Goal: Navigation & Orientation: Find specific page/section

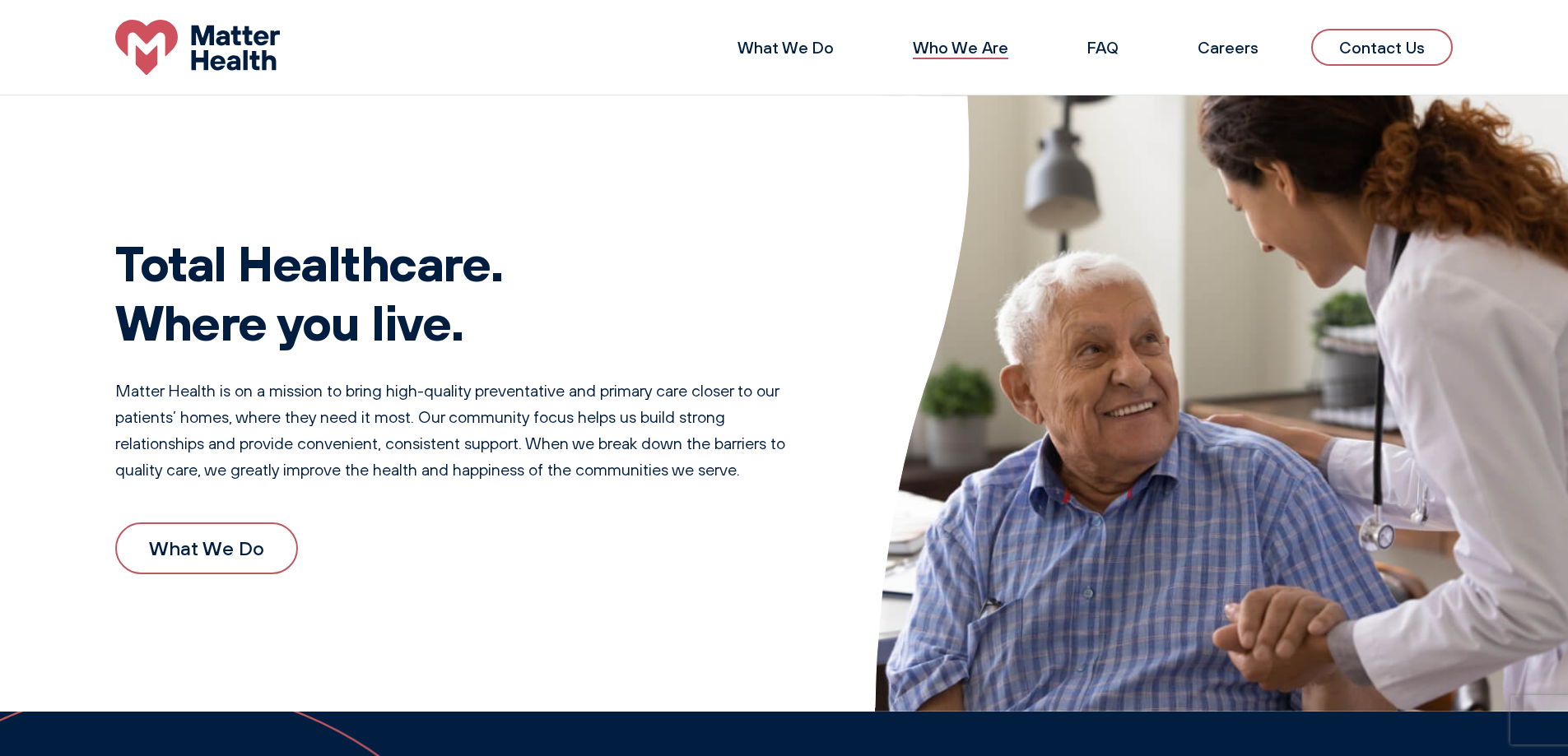
click at [945, 52] on link "Who We Are" at bounding box center [960, 47] width 96 height 21
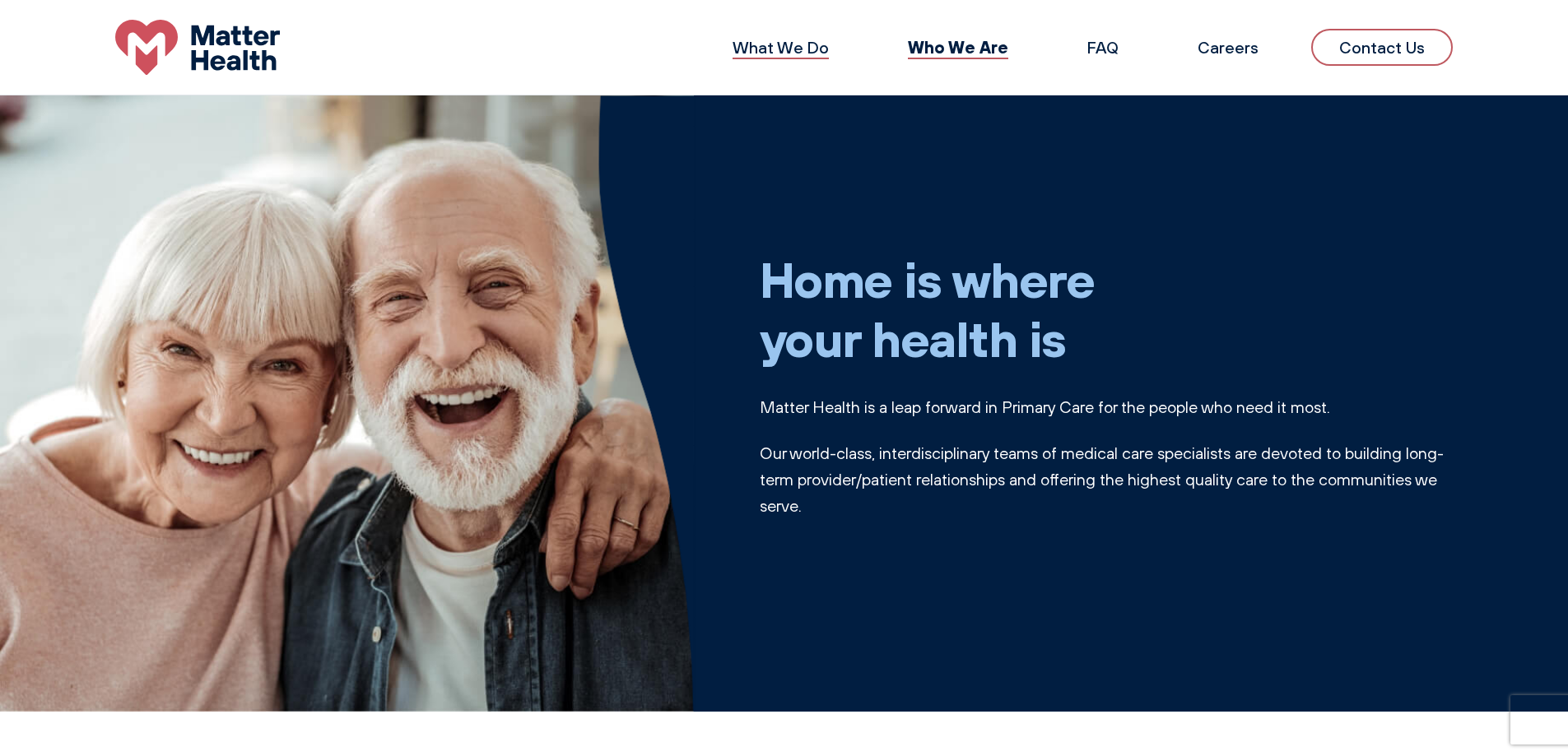
click at [797, 44] on link "What We Do" at bounding box center [781, 47] width 97 height 21
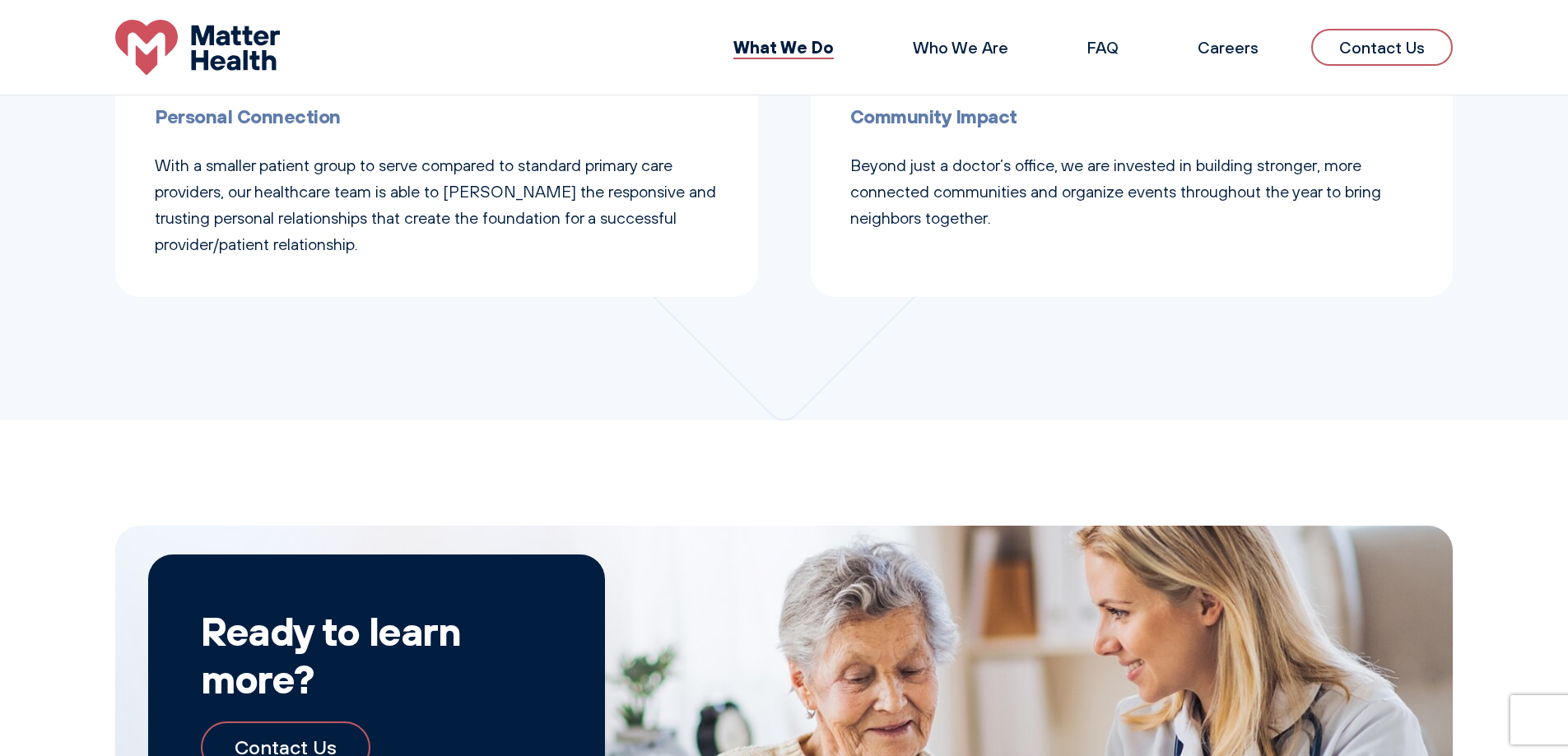
scroll to position [901, 0]
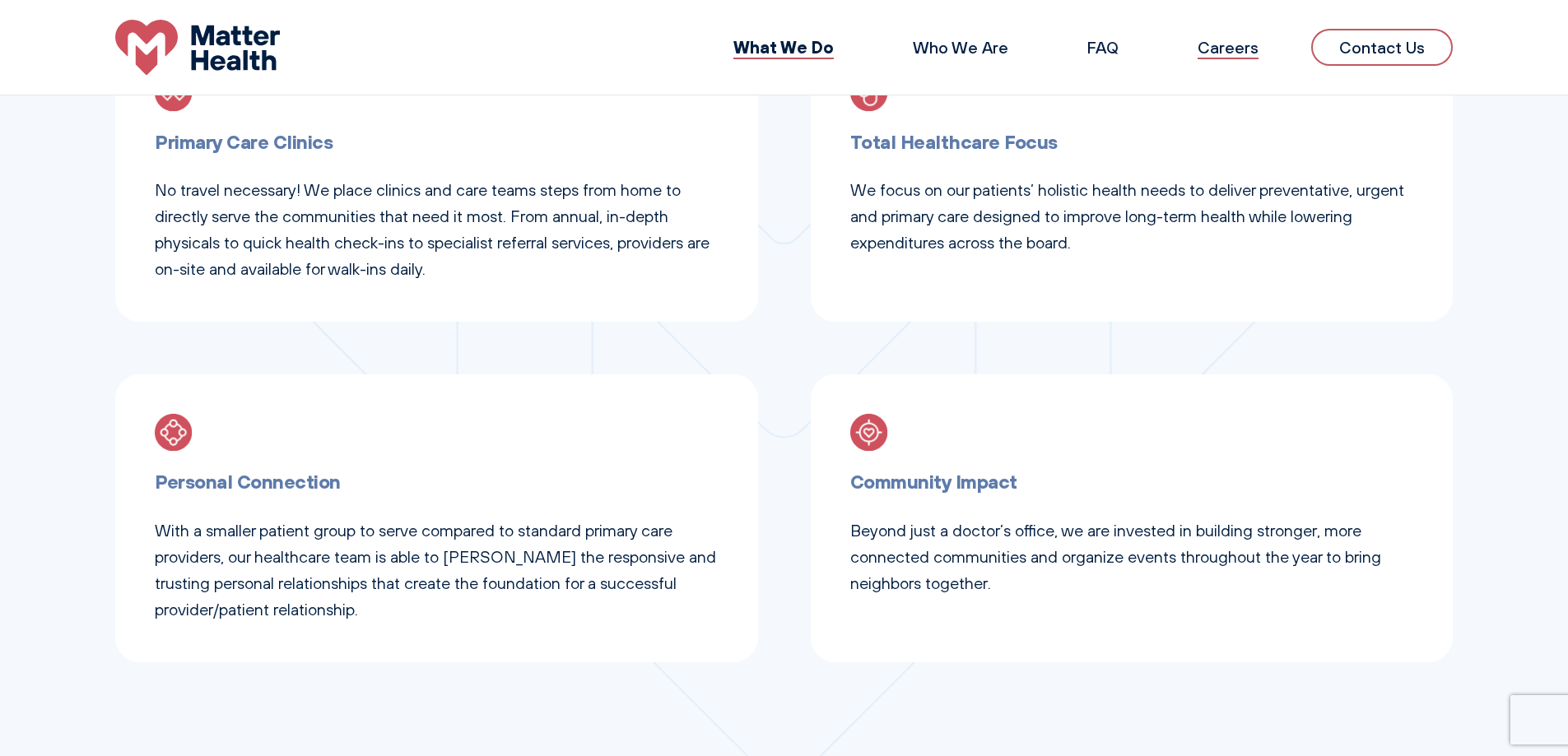
click at [1217, 54] on link "Careers" at bounding box center [1227, 47] width 61 height 21
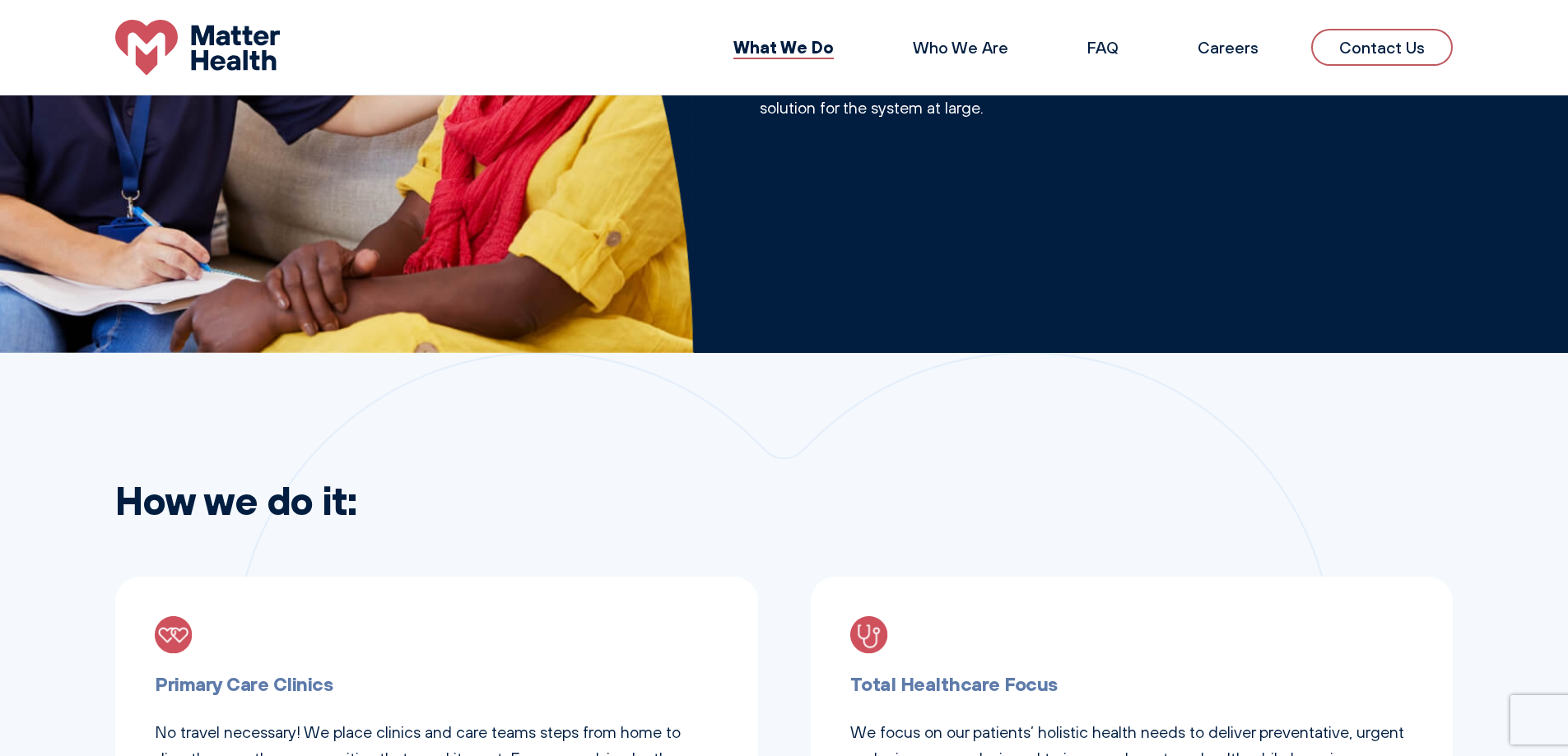
scroll to position [160, 0]
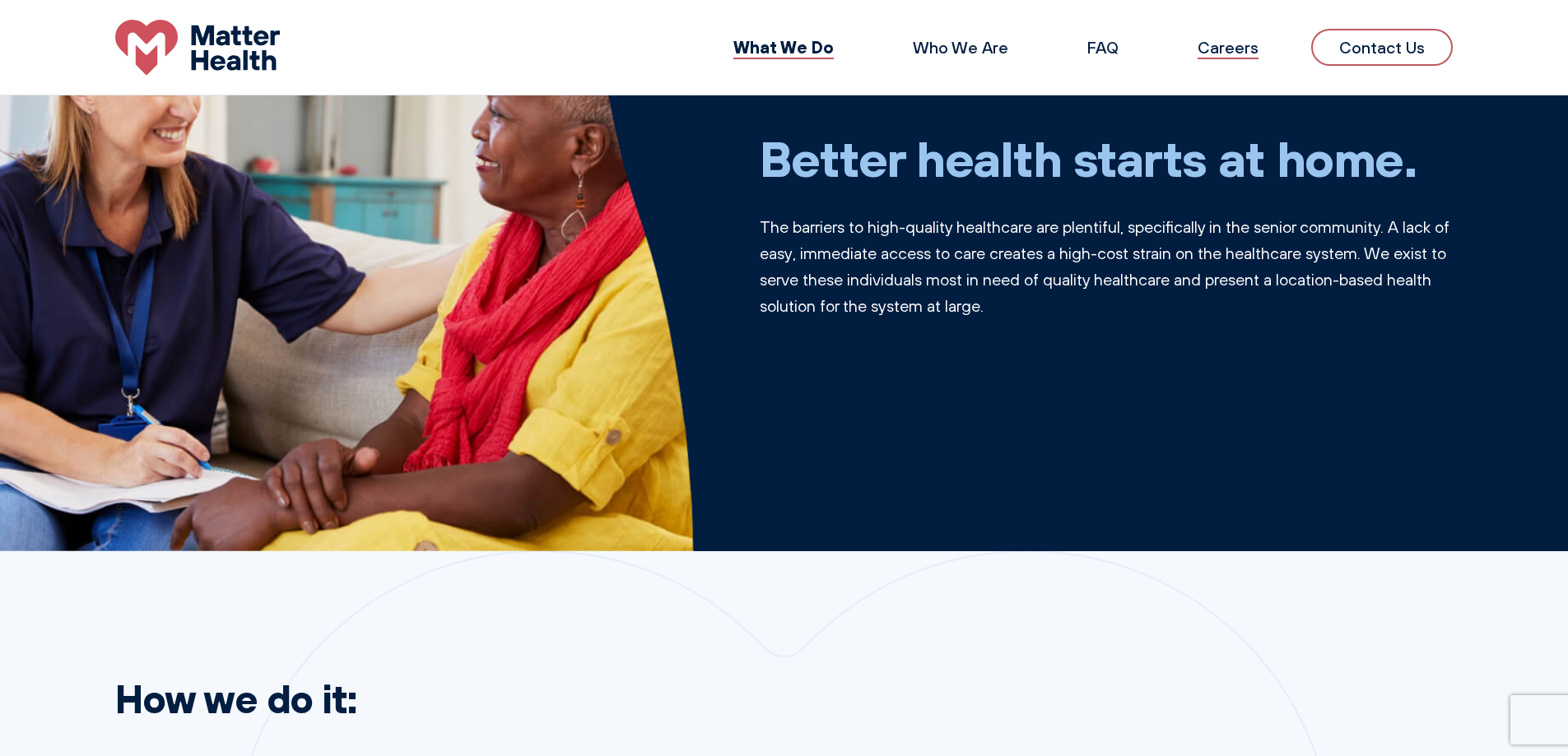
click at [1227, 50] on link "Careers" at bounding box center [1227, 47] width 61 height 21
